Goal: Find specific page/section: Find specific page/section

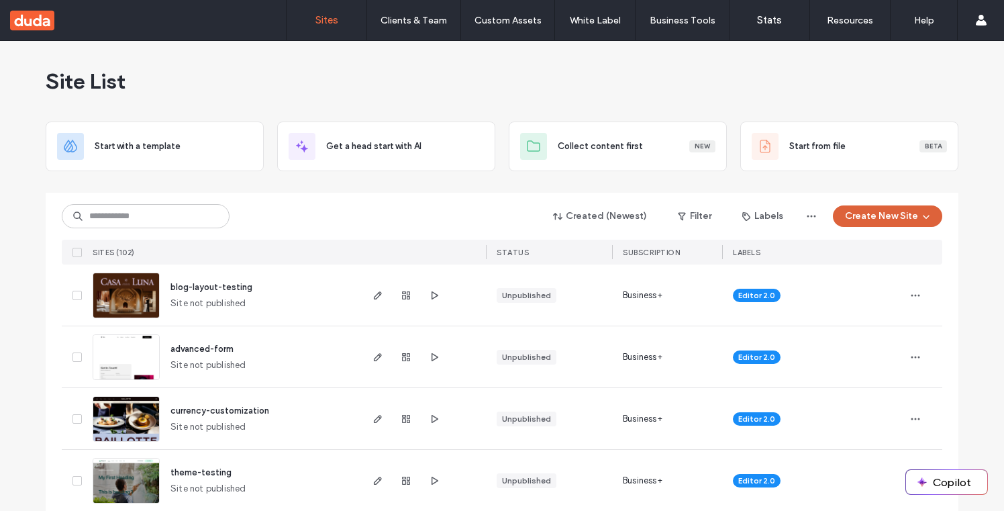
click at [921, 221] on icon "button" at bounding box center [926, 216] width 11 height 11
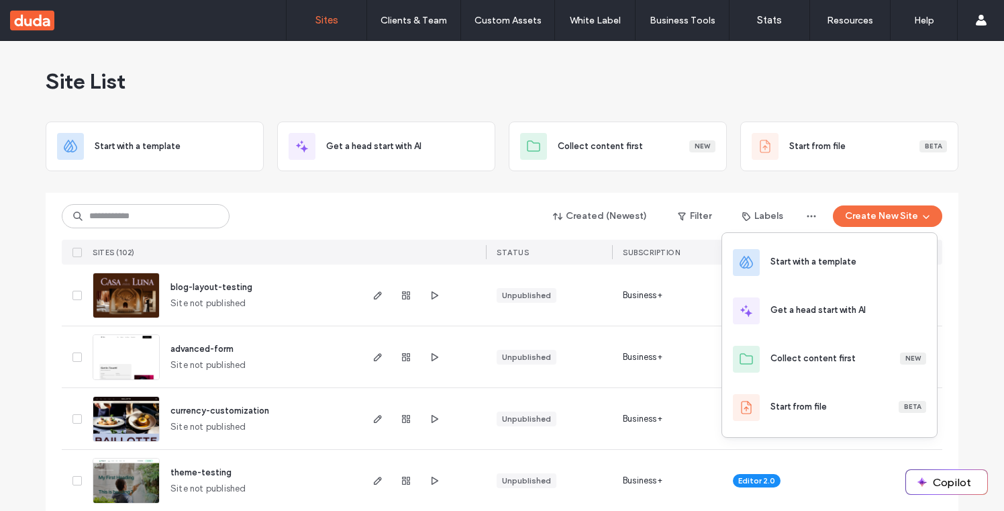
click at [901, 100] on div "Site List" at bounding box center [502, 81] width 913 height 81
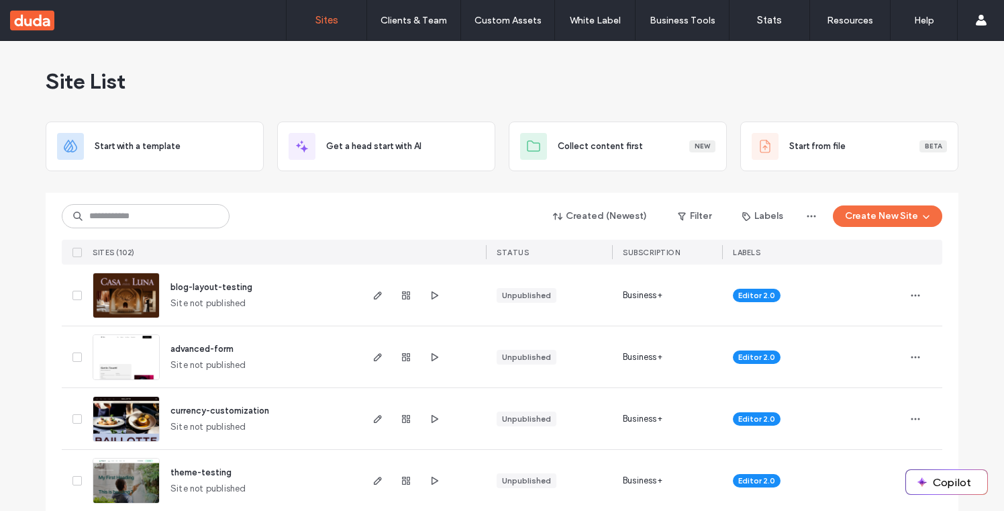
click at [223, 281] on div "blog-layout-testing" at bounding box center [212, 287] width 82 height 13
click at [226, 297] on span "Site not published" at bounding box center [209, 303] width 76 height 13
click at [226, 285] on span "blog-layout-testing" at bounding box center [212, 287] width 82 height 10
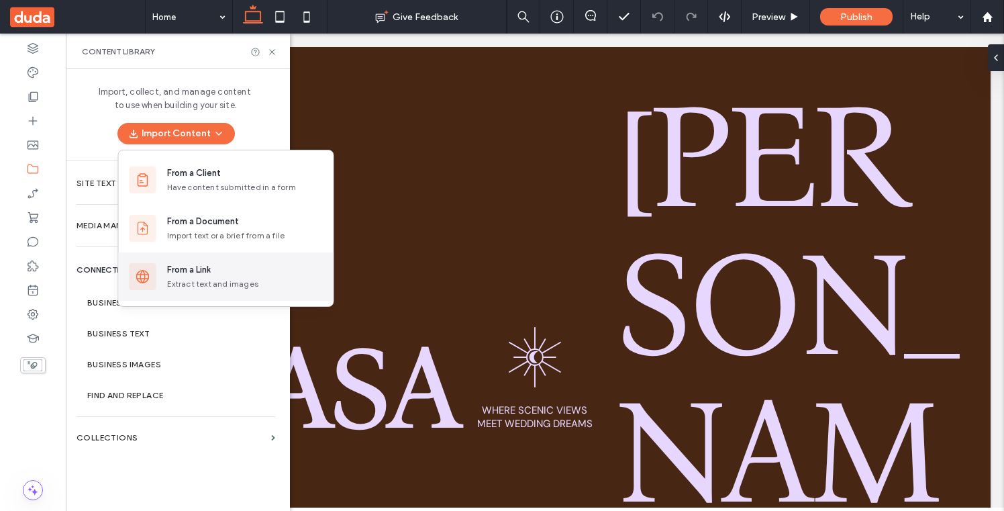
click at [275, 283] on div "Extract text and images" at bounding box center [245, 284] width 156 height 12
